Goal: Task Accomplishment & Management: Manage account settings

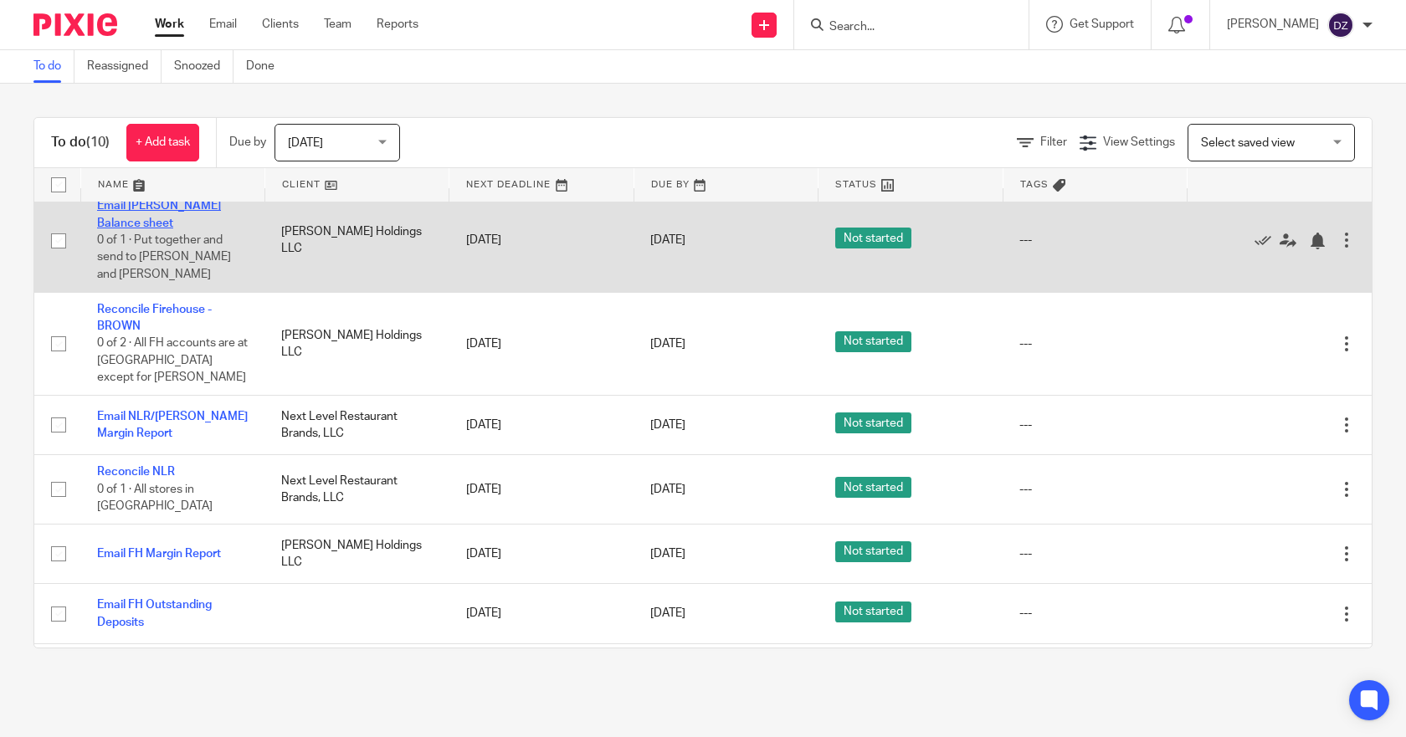
scroll to position [230, 0]
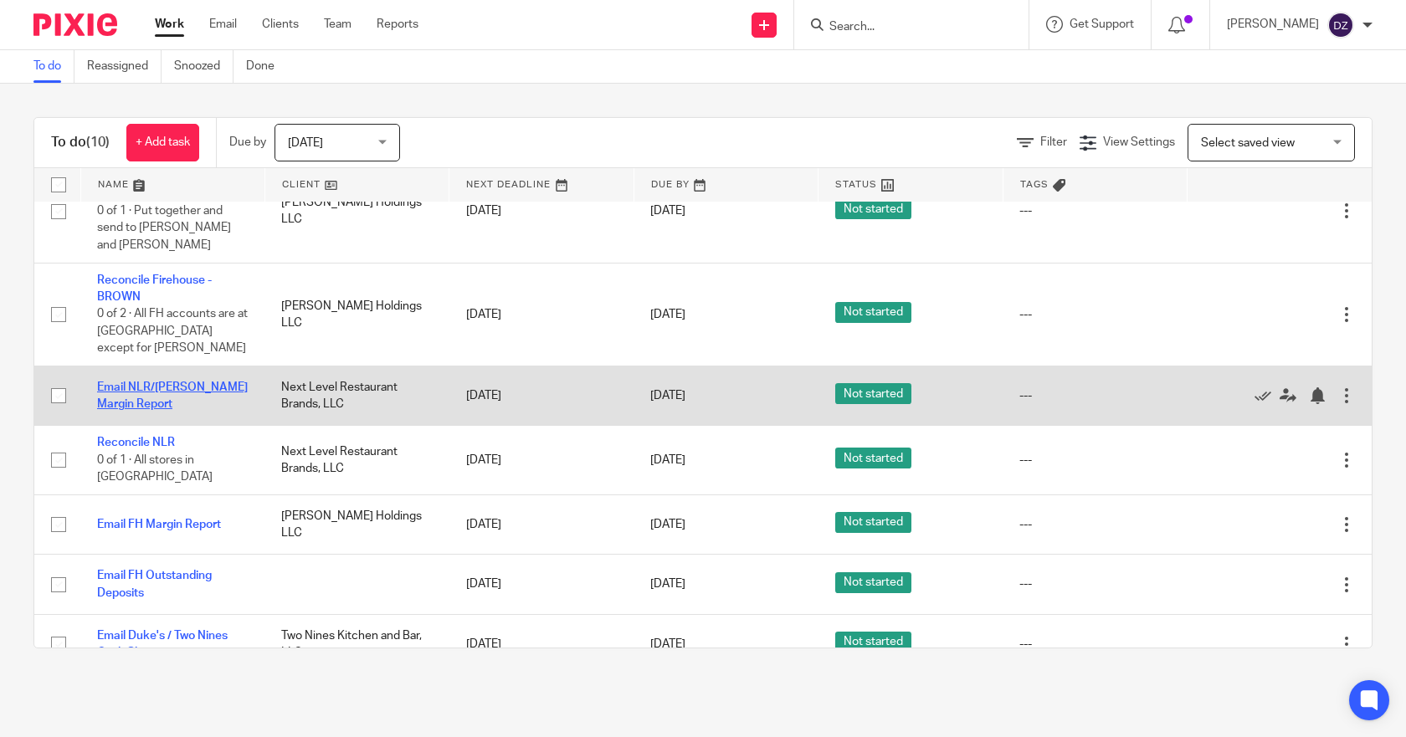
click at [157, 382] on link "Email NLR/Powell Margin Report" at bounding box center [172, 396] width 151 height 28
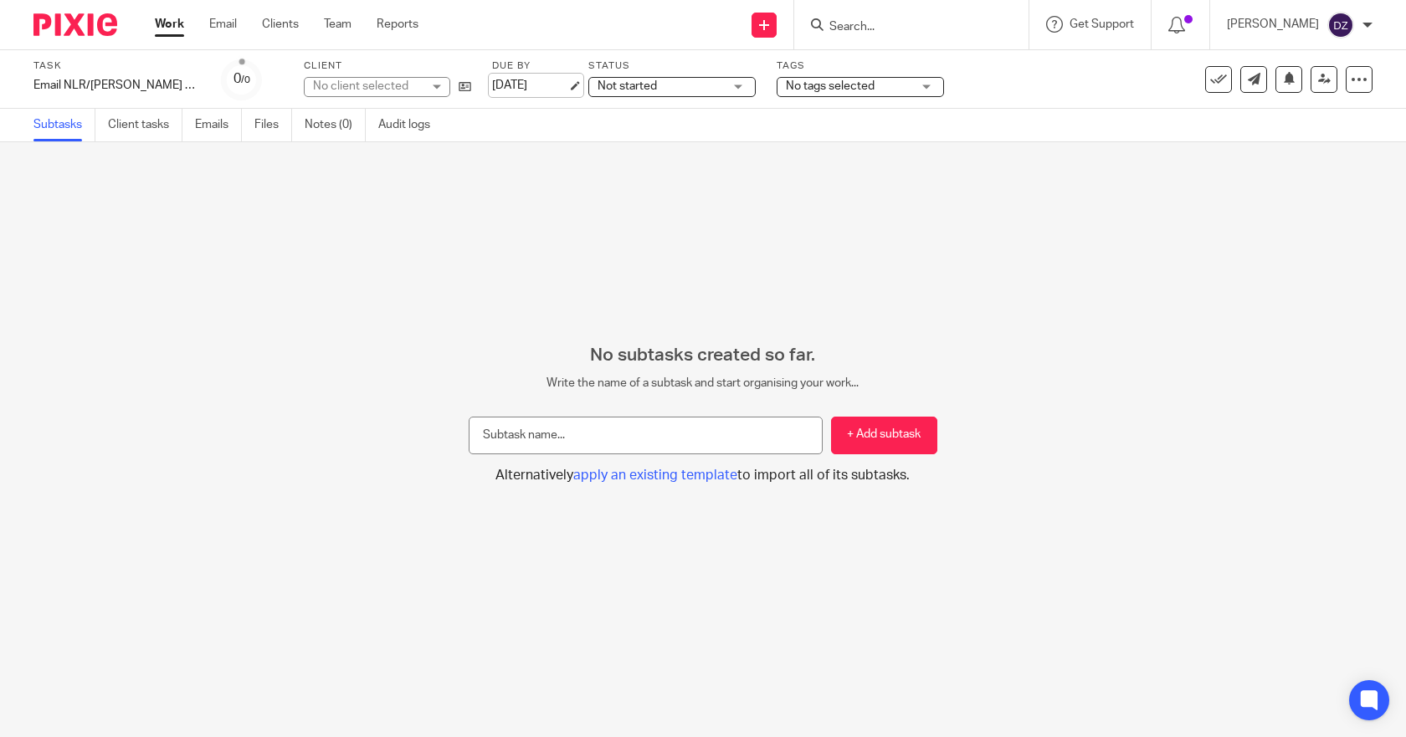
click at [510, 80] on link "[DATE]" at bounding box center [529, 86] width 75 height 18
click at [170, 25] on link "Work" at bounding box center [169, 24] width 29 height 17
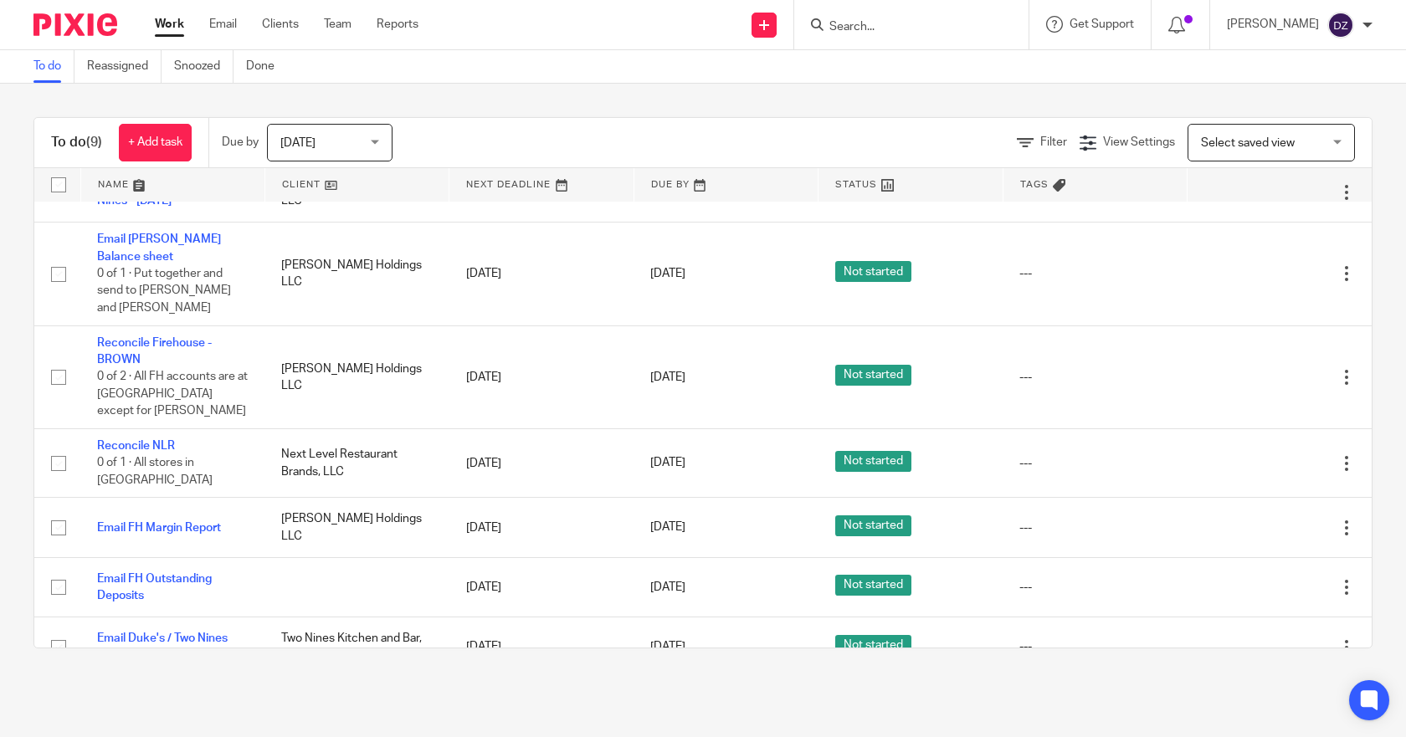
scroll to position [171, 0]
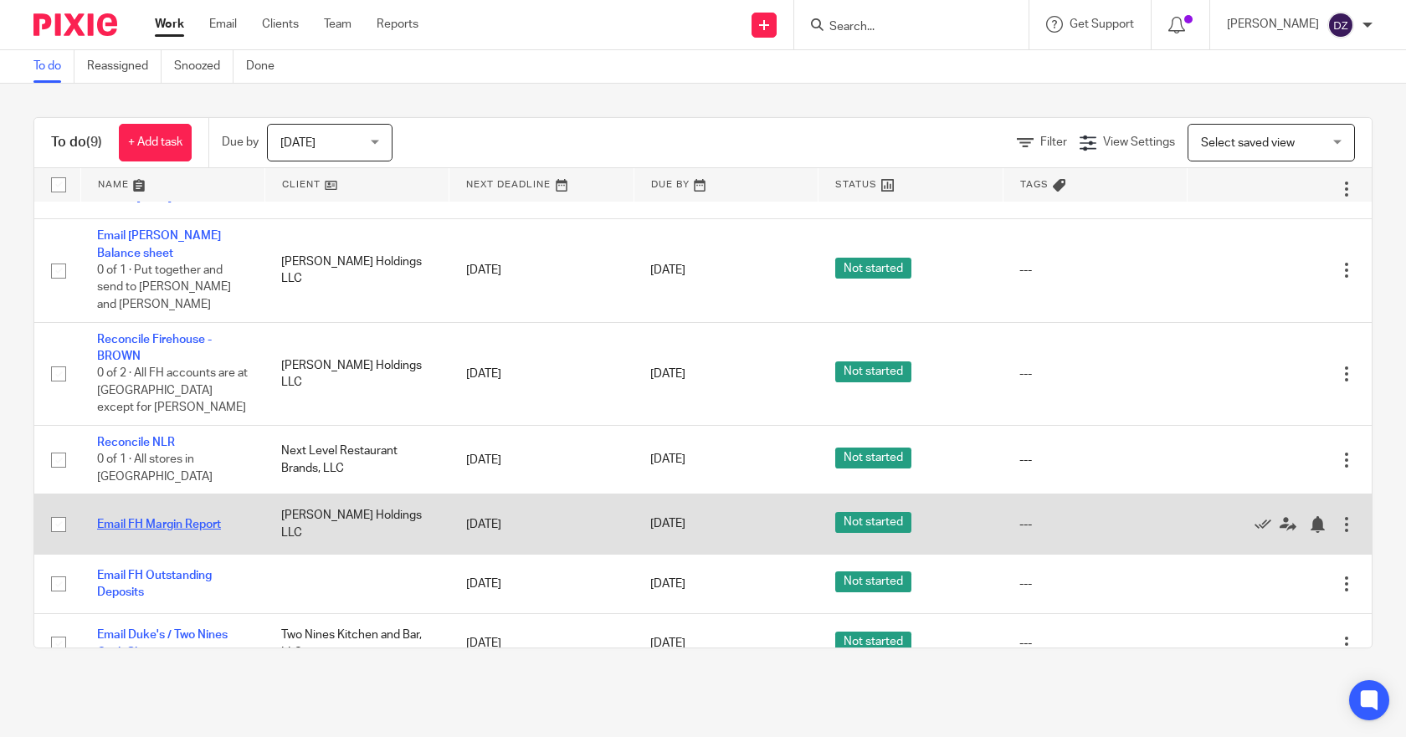
click at [182, 519] on link "Email FH Margin Report" at bounding box center [159, 525] width 124 height 12
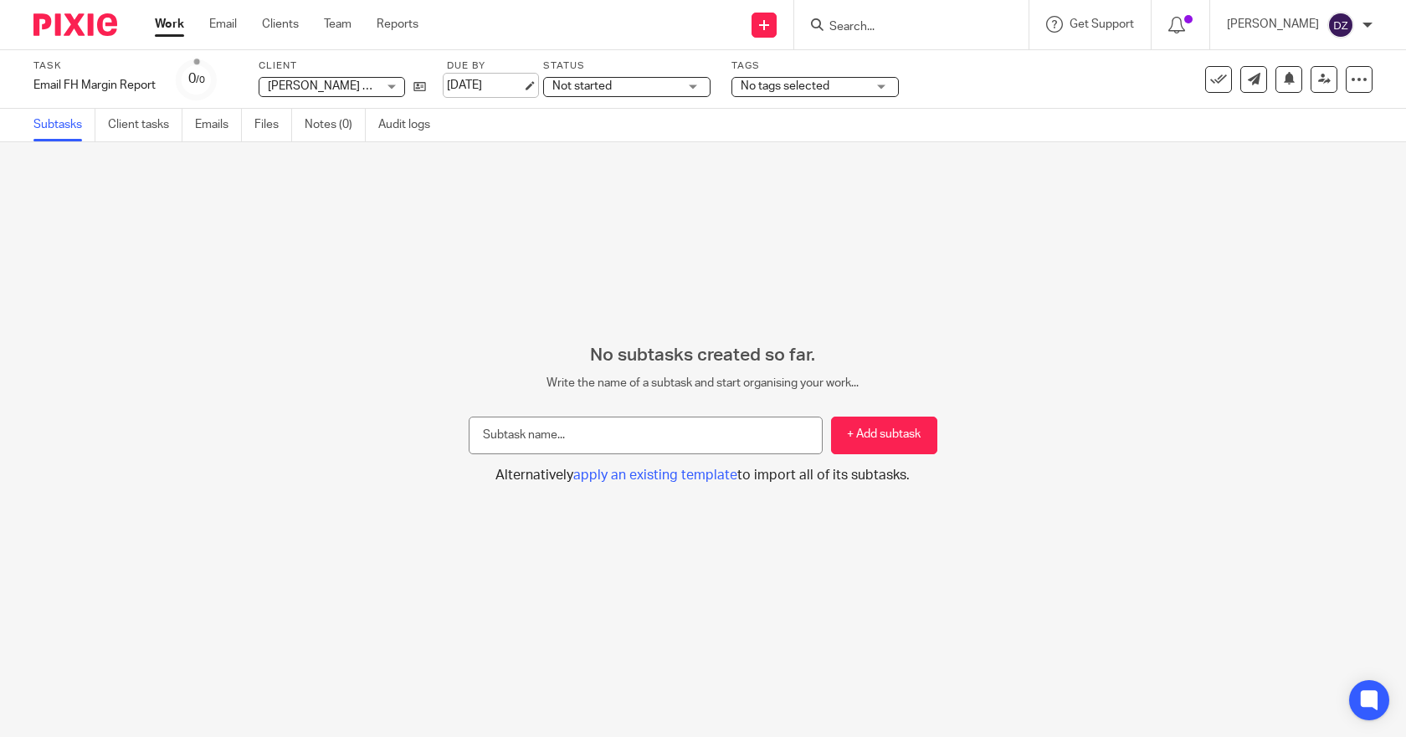
click at [502, 85] on link "[DATE]" at bounding box center [484, 86] width 75 height 18
click at [172, 23] on link "Work" at bounding box center [169, 24] width 29 height 17
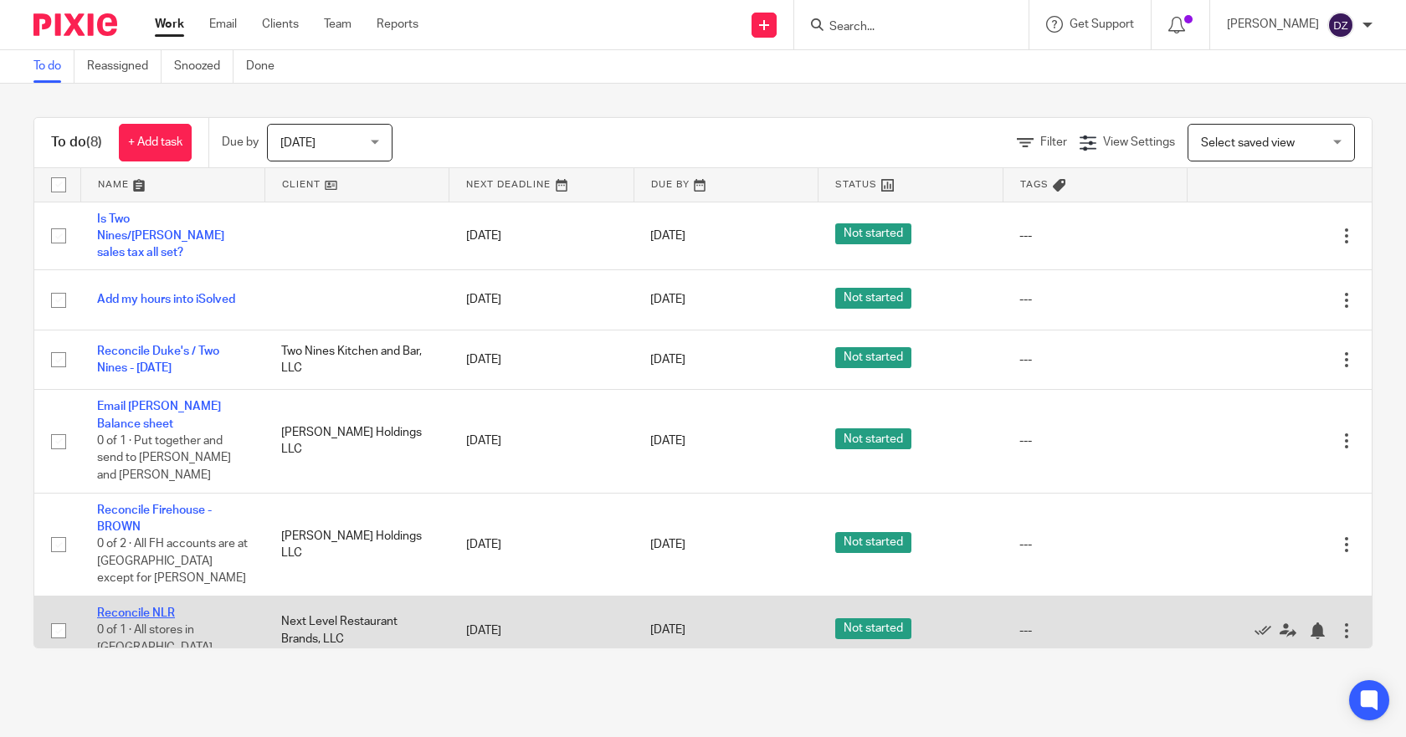
click at [138, 607] on link "Reconcile NLR" at bounding box center [136, 613] width 78 height 12
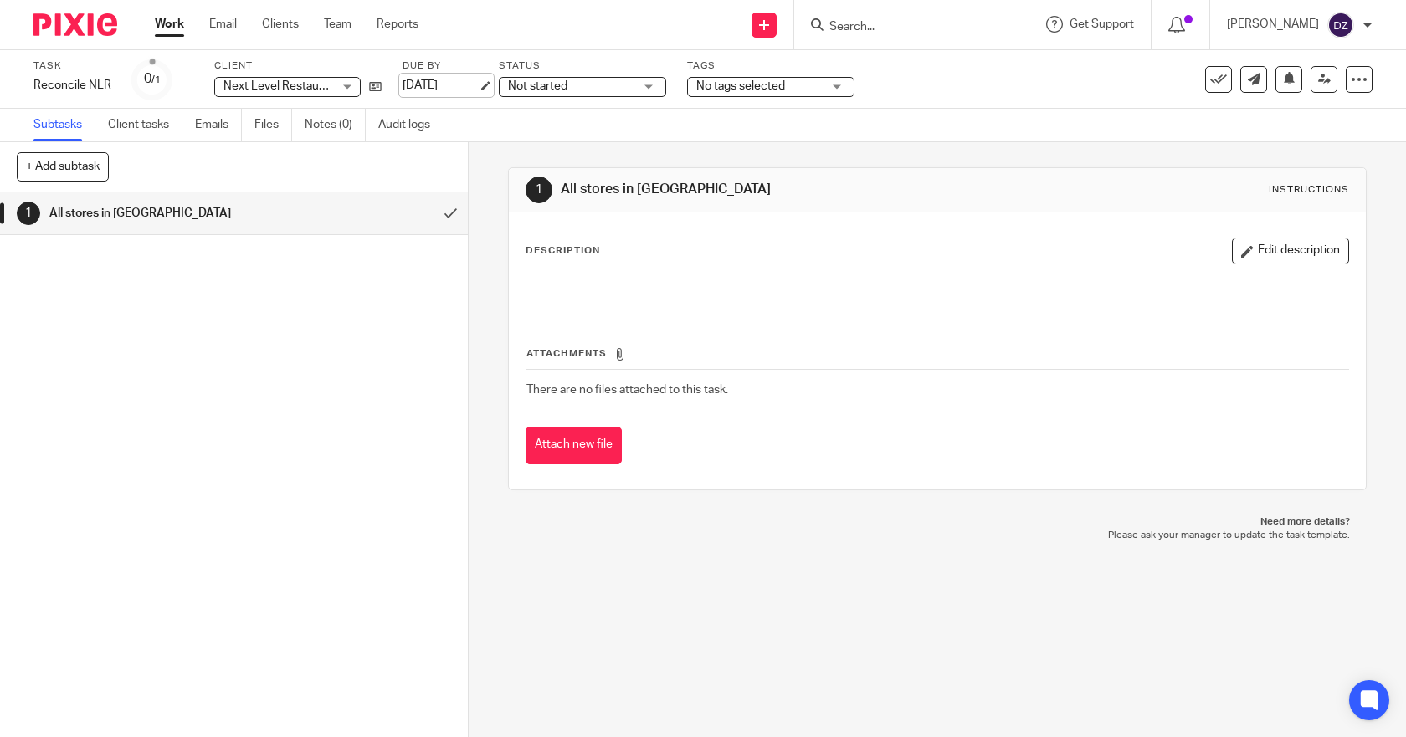
click at [468, 85] on link "[DATE]" at bounding box center [439, 86] width 75 height 18
click at [161, 19] on link "Work" at bounding box center [169, 24] width 29 height 17
